Goal: Information Seeking & Learning: Learn about a topic

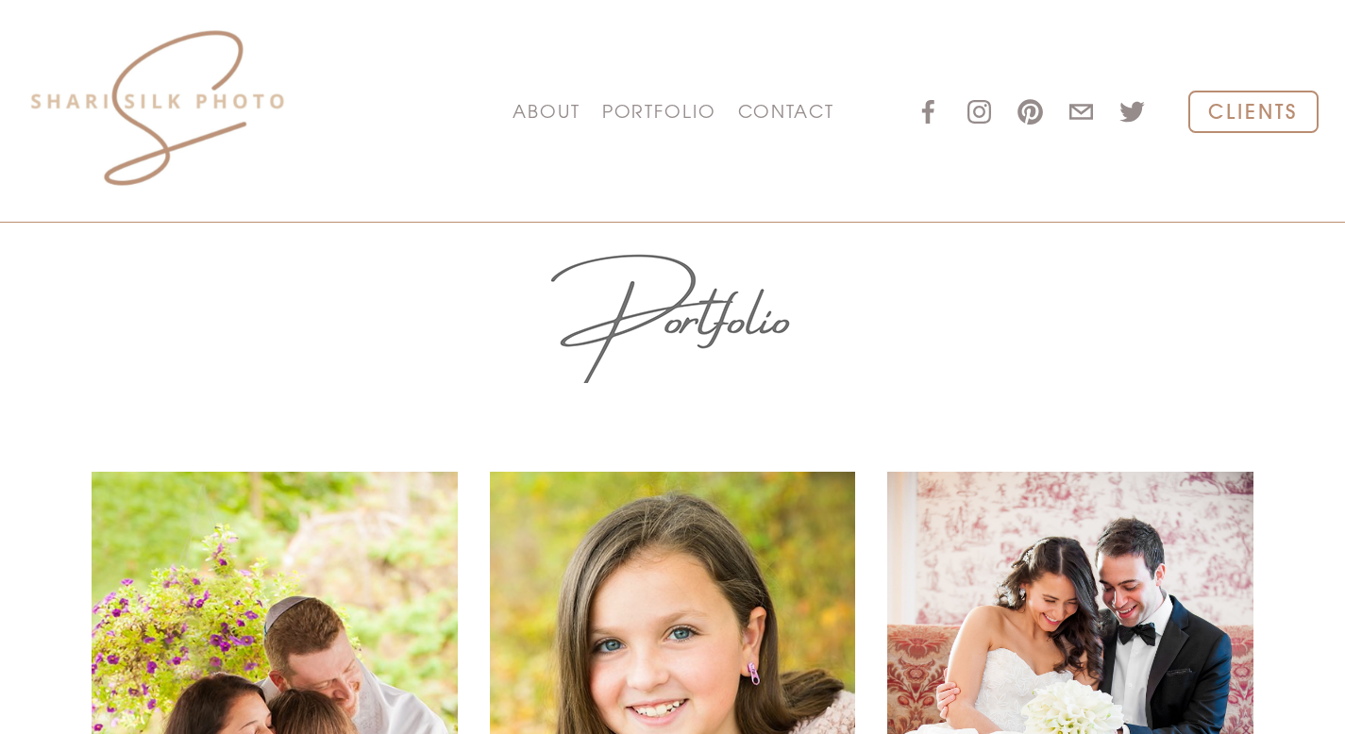
click at [667, 117] on span "PORTFOLIO" at bounding box center [659, 111] width 114 height 28
click at [0, 0] on link "WEDDINGS" at bounding box center [0, 0] width 0 height 0
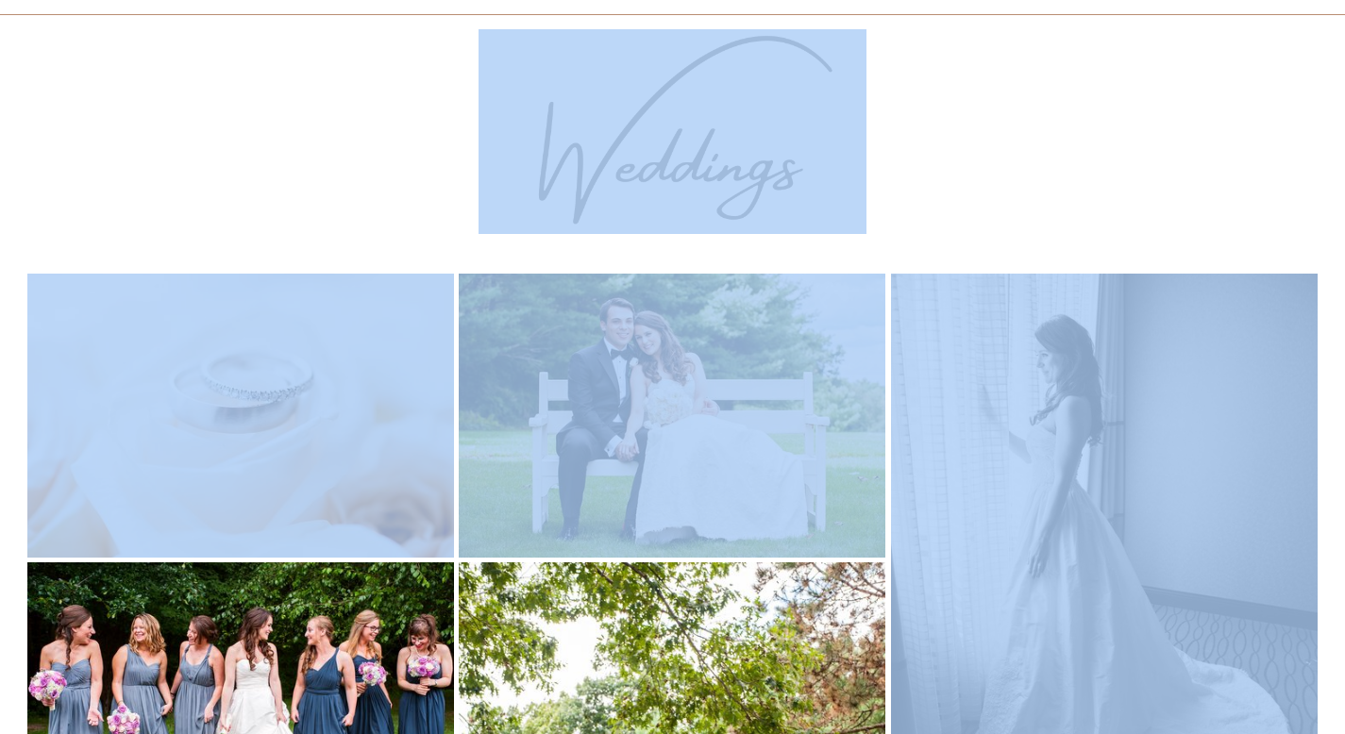
scroll to position [244, 0]
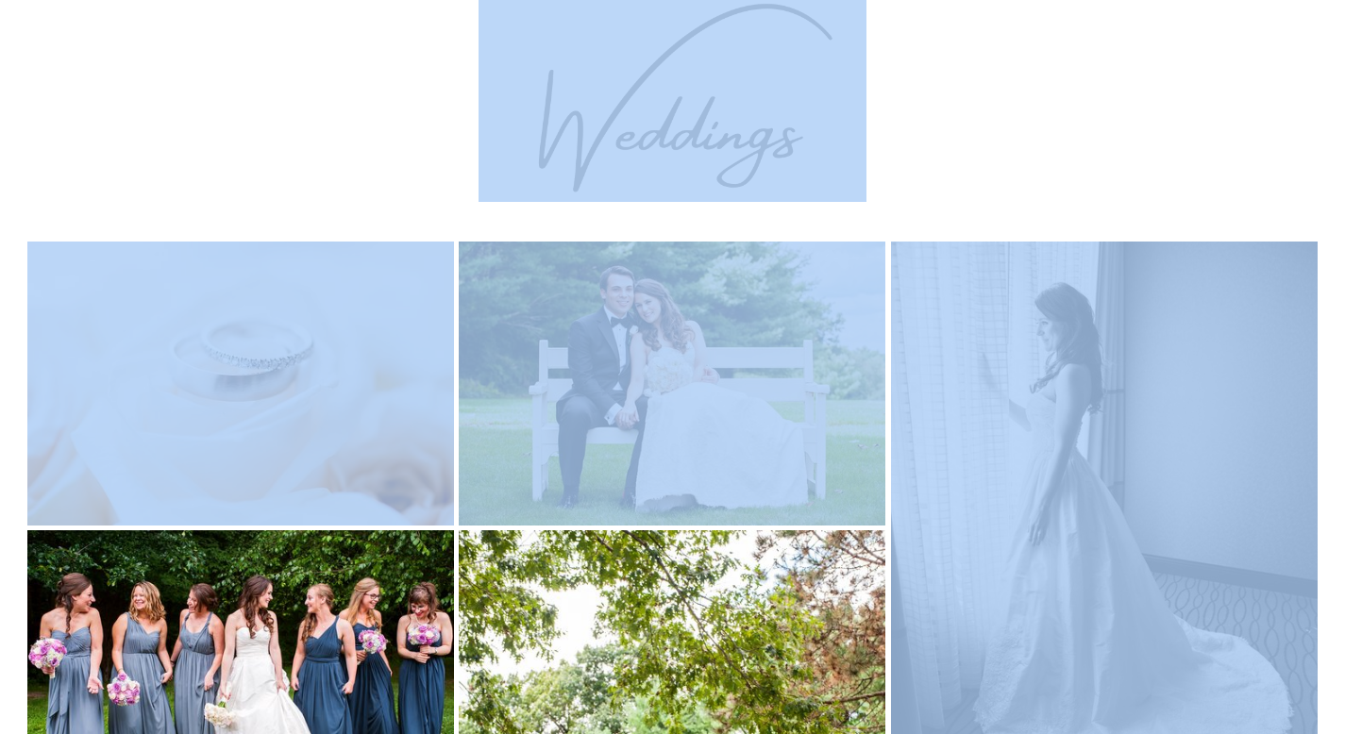
drag, startPoint x: 1093, startPoint y: 296, endPoint x: 1127, endPoint y: 731, distance: 436.3
